Goal: Transaction & Acquisition: Purchase product/service

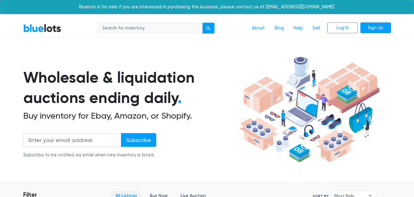
click at [124, 25] on input "search" at bounding box center [150, 28] width 104 height 11
type input "blankets"
click at [202, 23] on button "submit" at bounding box center [208, 28] width 12 height 11
click at [125, 30] on input "search" at bounding box center [150, 28] width 104 height 11
type input "blankets"
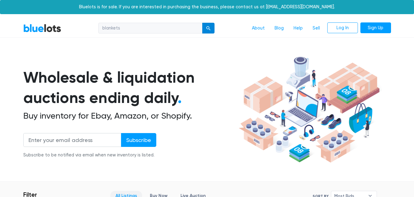
click at [205, 29] on button "submit" at bounding box center [208, 28] width 12 height 11
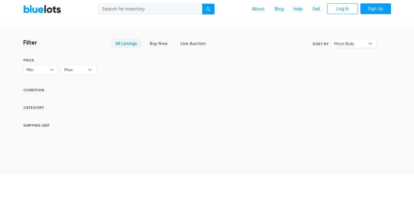
scroll to position [158, 0]
